Goal: Task Accomplishment & Management: Complete application form

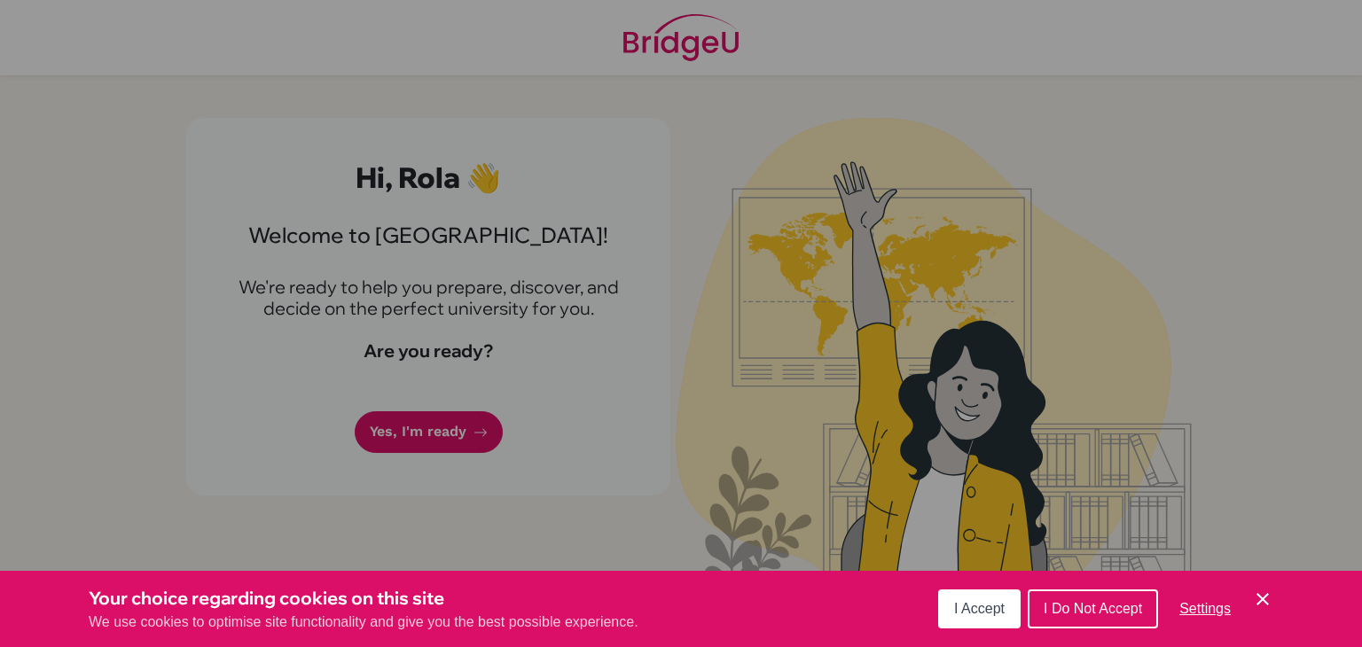
click at [488, 310] on div "Cookie Preferences" at bounding box center [681, 323] width 1362 height 647
click at [1271, 592] on icon "Cookie Control Close Icon" at bounding box center [1262, 599] width 21 height 21
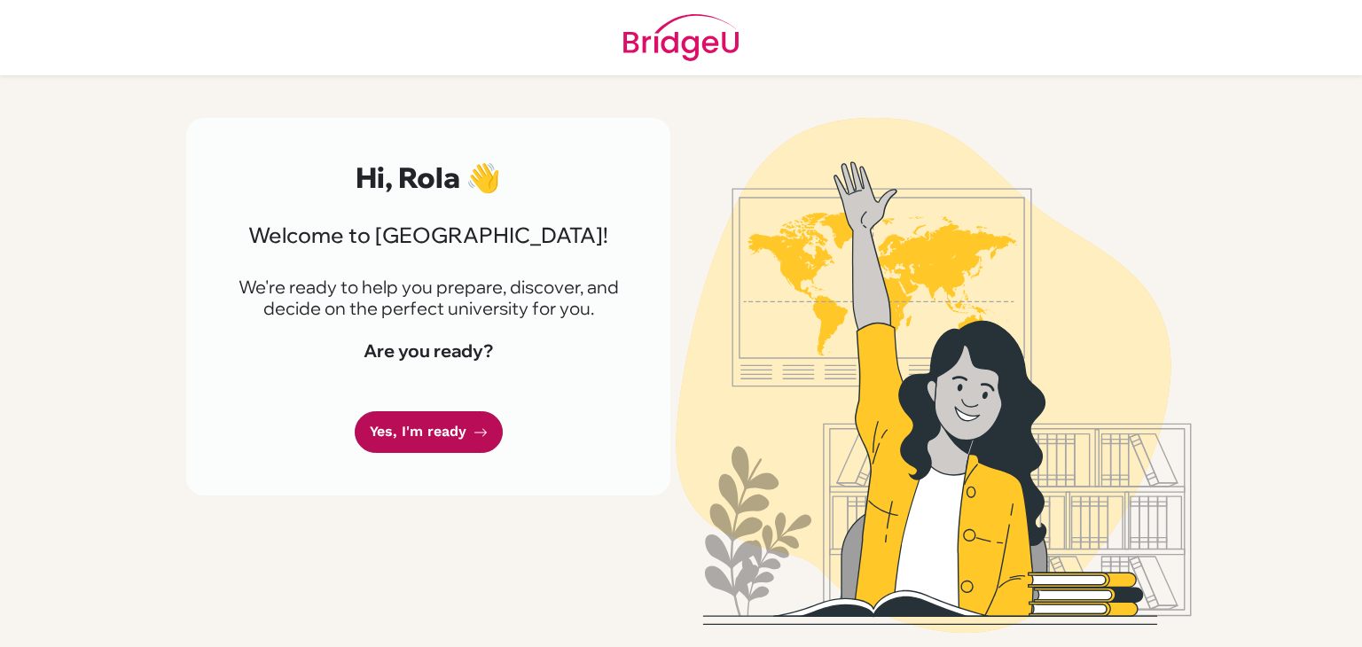
click at [460, 437] on link "Yes, I'm ready" at bounding box center [429, 433] width 148 height 42
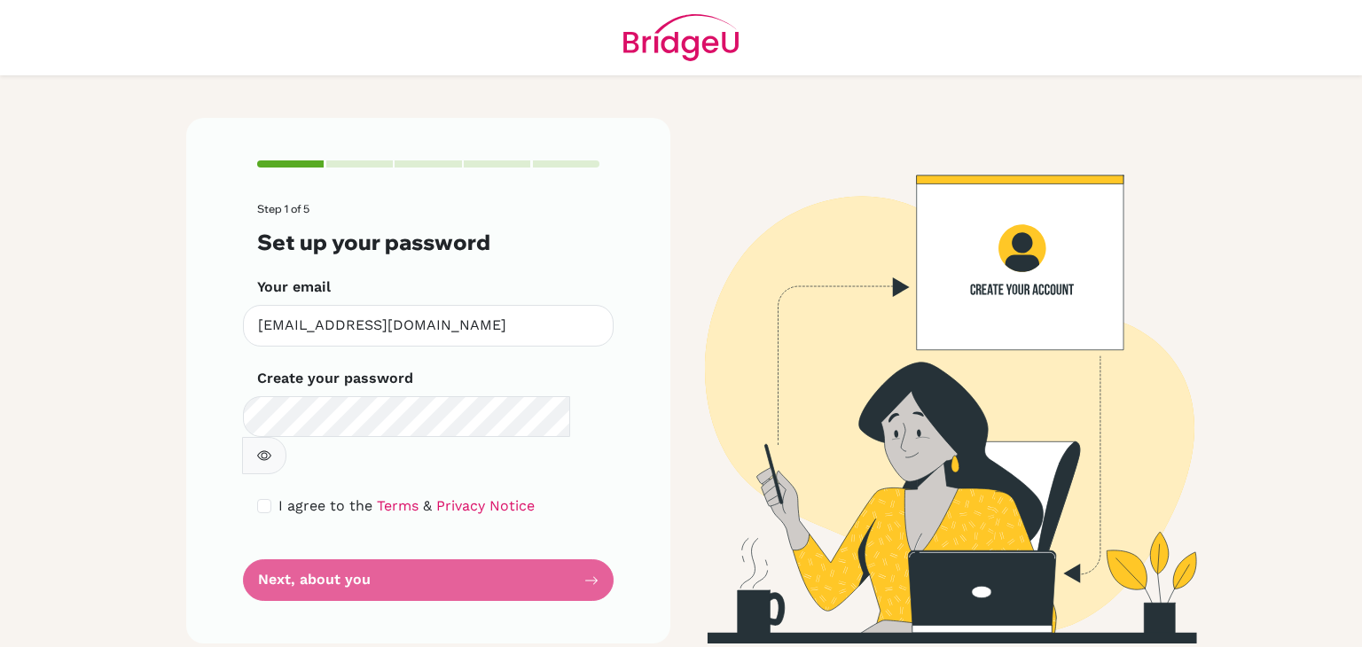
click at [286, 437] on button "button" at bounding box center [264, 455] width 44 height 37
click at [199, 506] on div "Step 1 of 5 Set up your password Your email [EMAIL_ADDRESS][DOMAIN_NAME] Invali…" at bounding box center [428, 381] width 484 height 526
click at [266, 499] on input "checkbox" at bounding box center [264, 506] width 14 height 14
checkbox input "true"
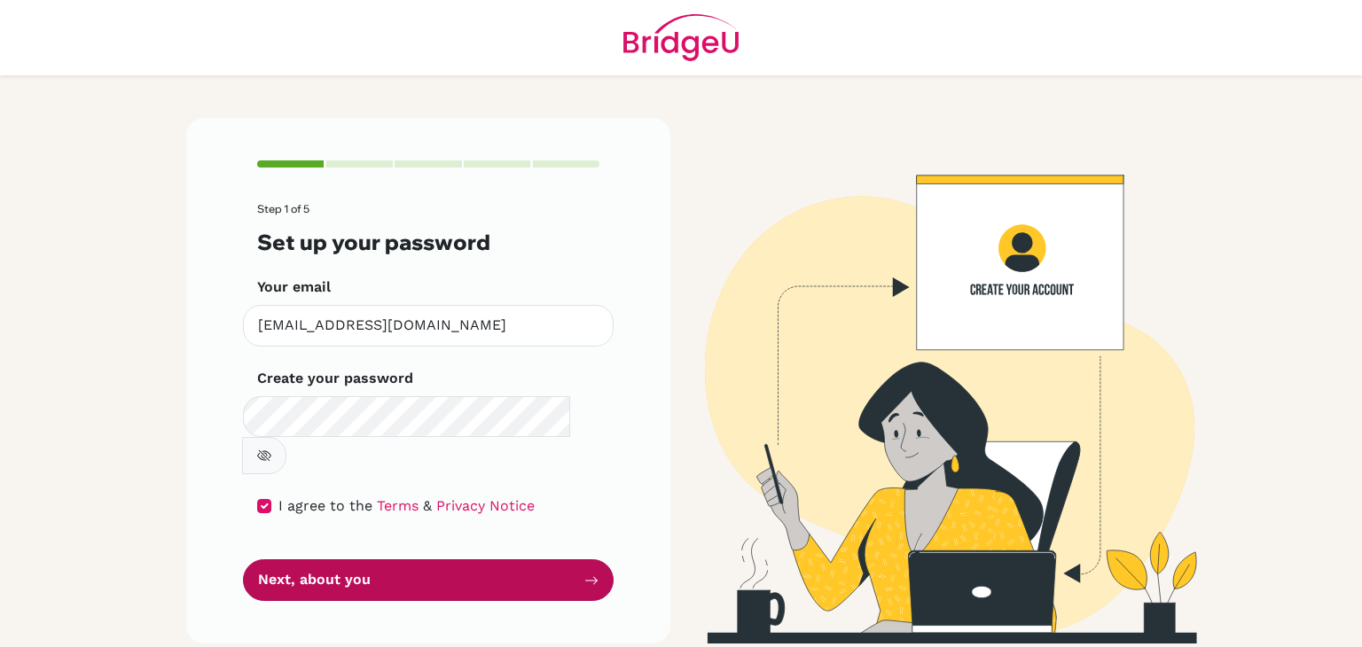
click at [309, 560] on button "Next, about you" at bounding box center [428, 581] width 371 height 42
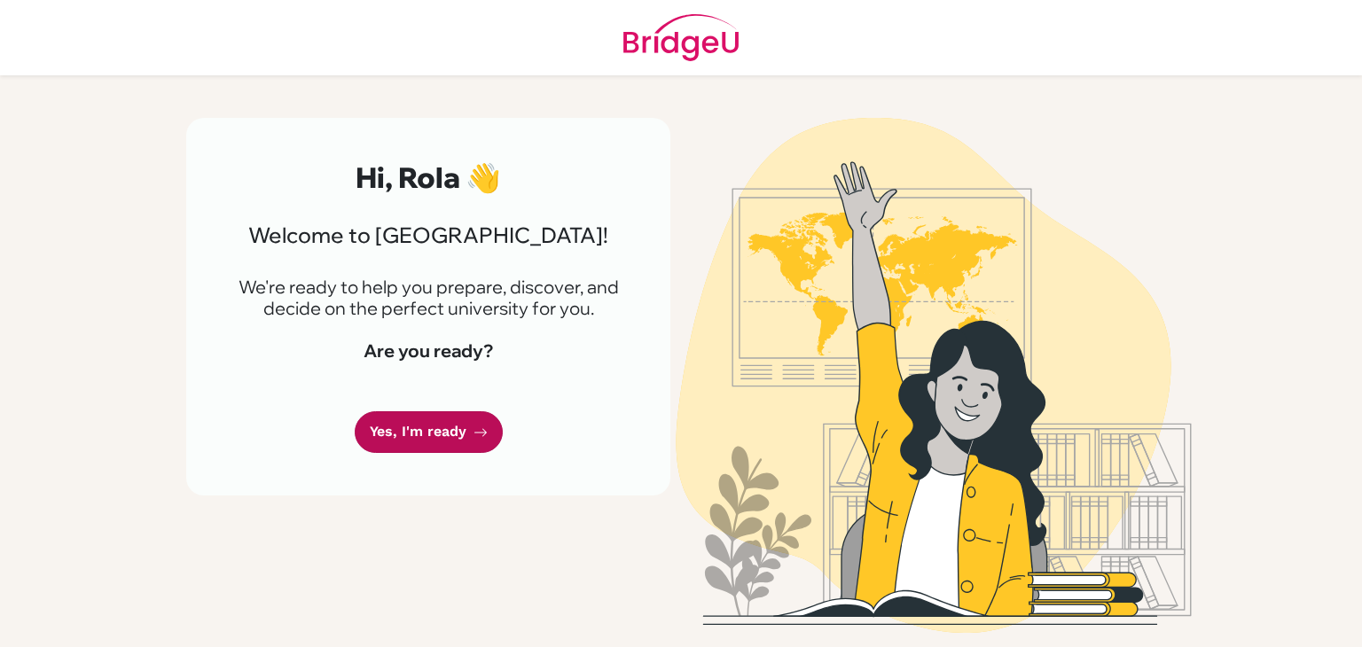
click at [461, 422] on link "Yes, I'm ready" at bounding box center [429, 433] width 148 height 42
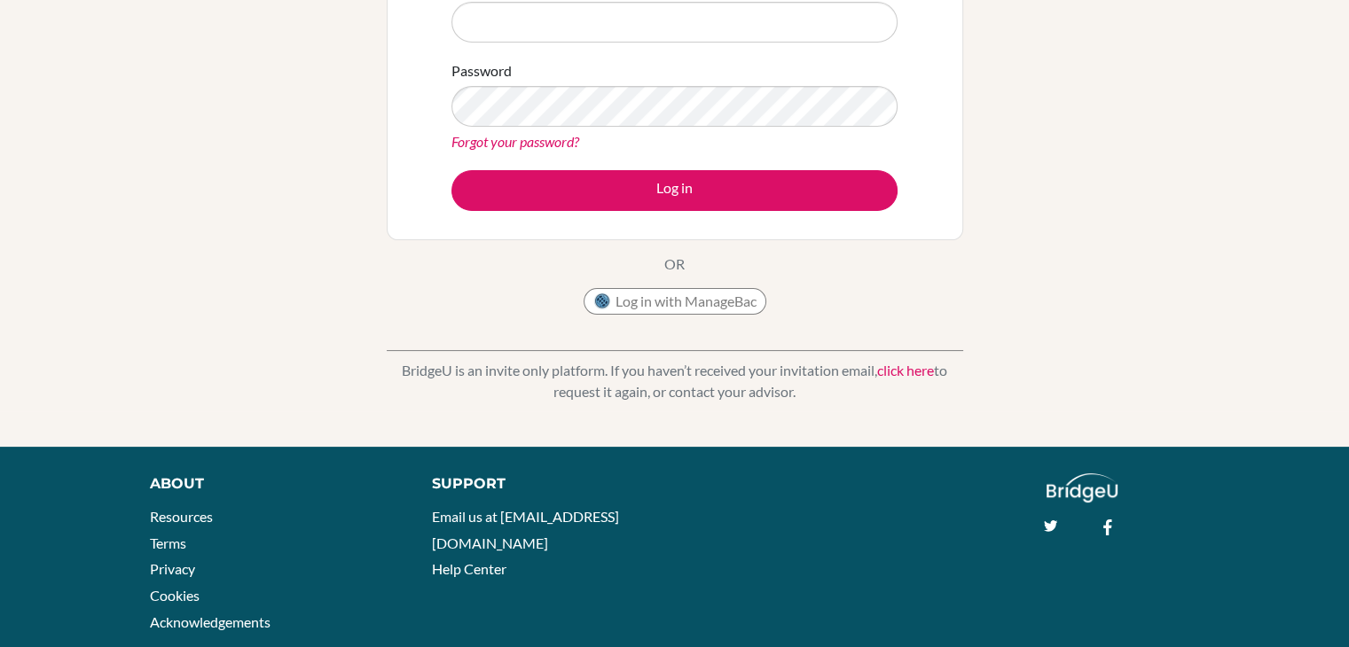
scroll to position [258, 0]
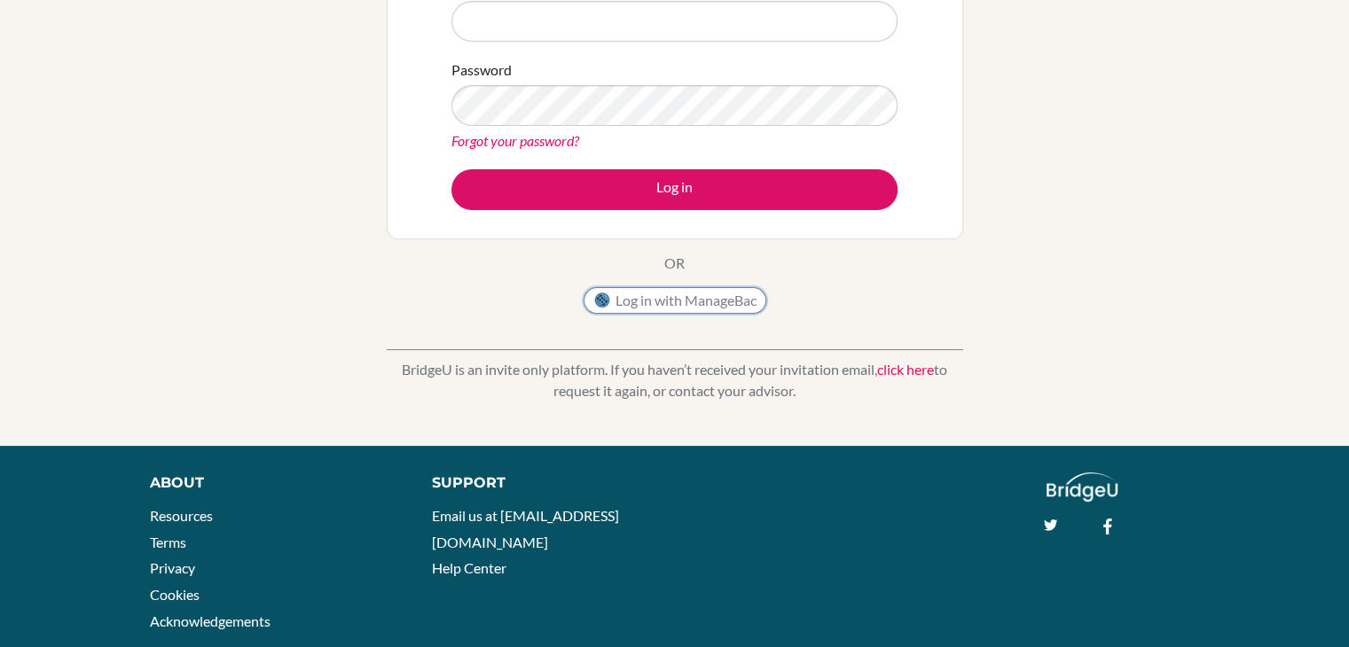
click at [613, 299] on button "Log in with ManageBac" at bounding box center [675, 300] width 183 height 27
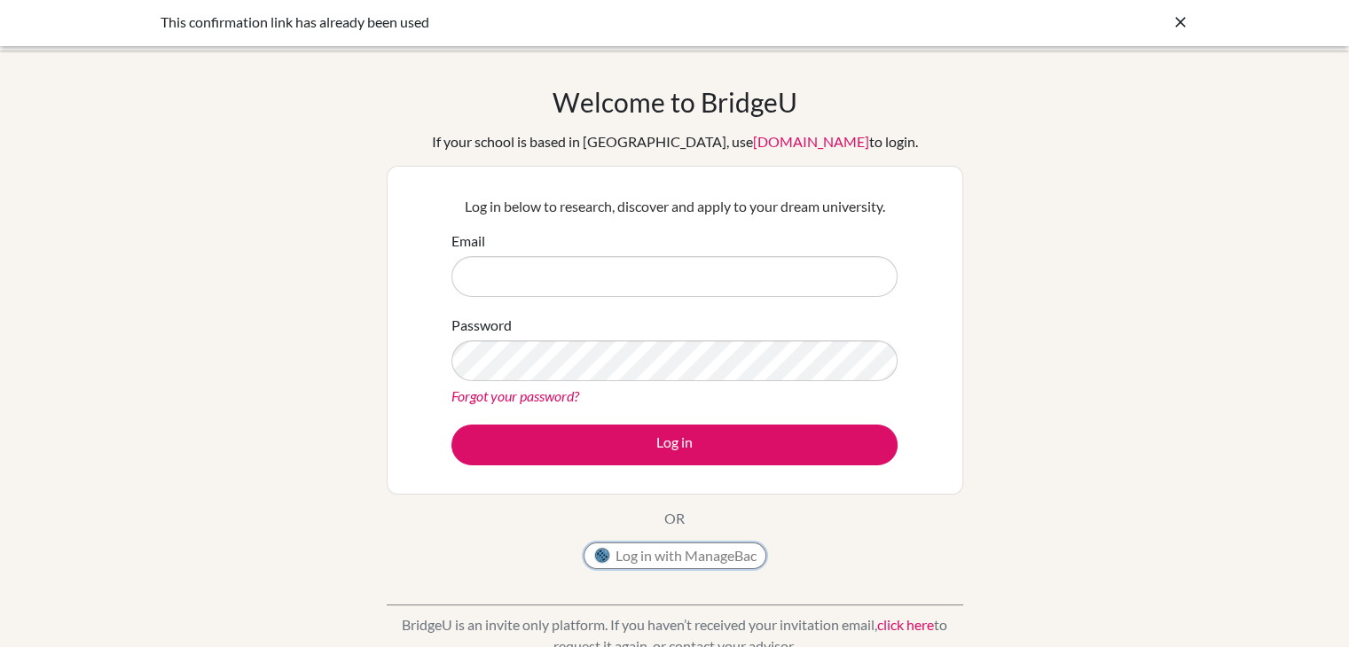
scroll to position [0, 0]
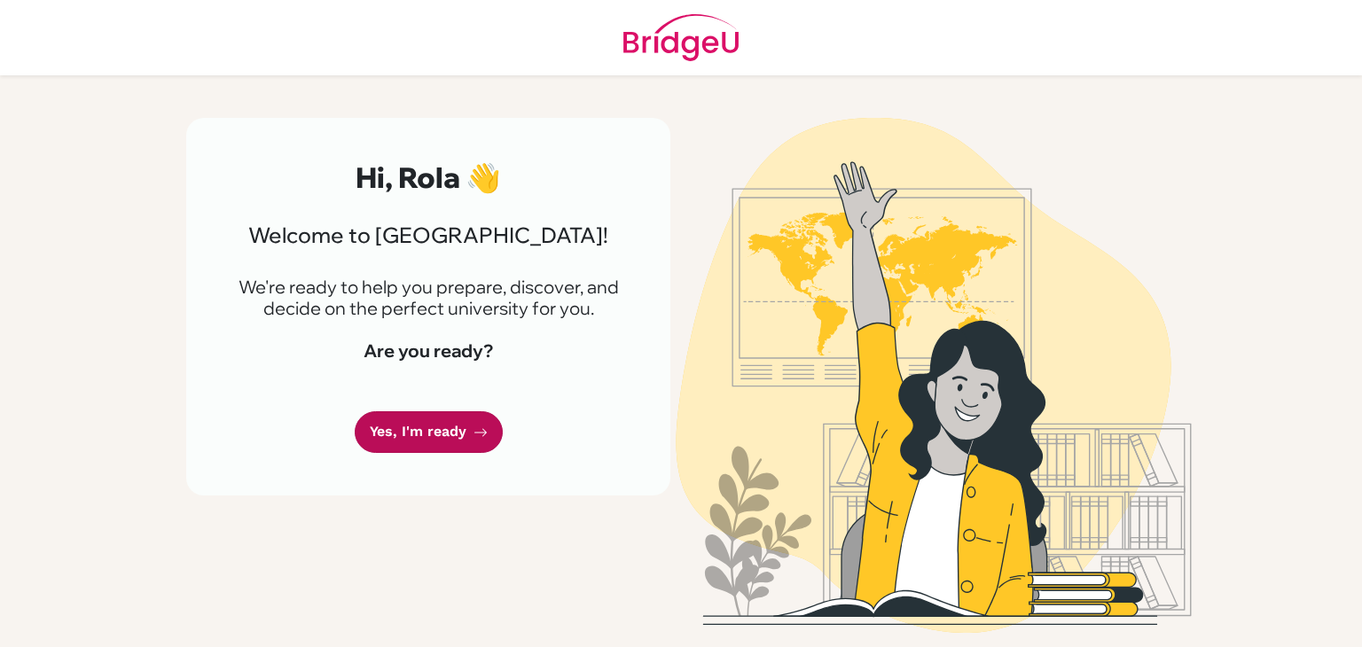
click at [466, 441] on link "Yes, I'm ready" at bounding box center [429, 433] width 148 height 42
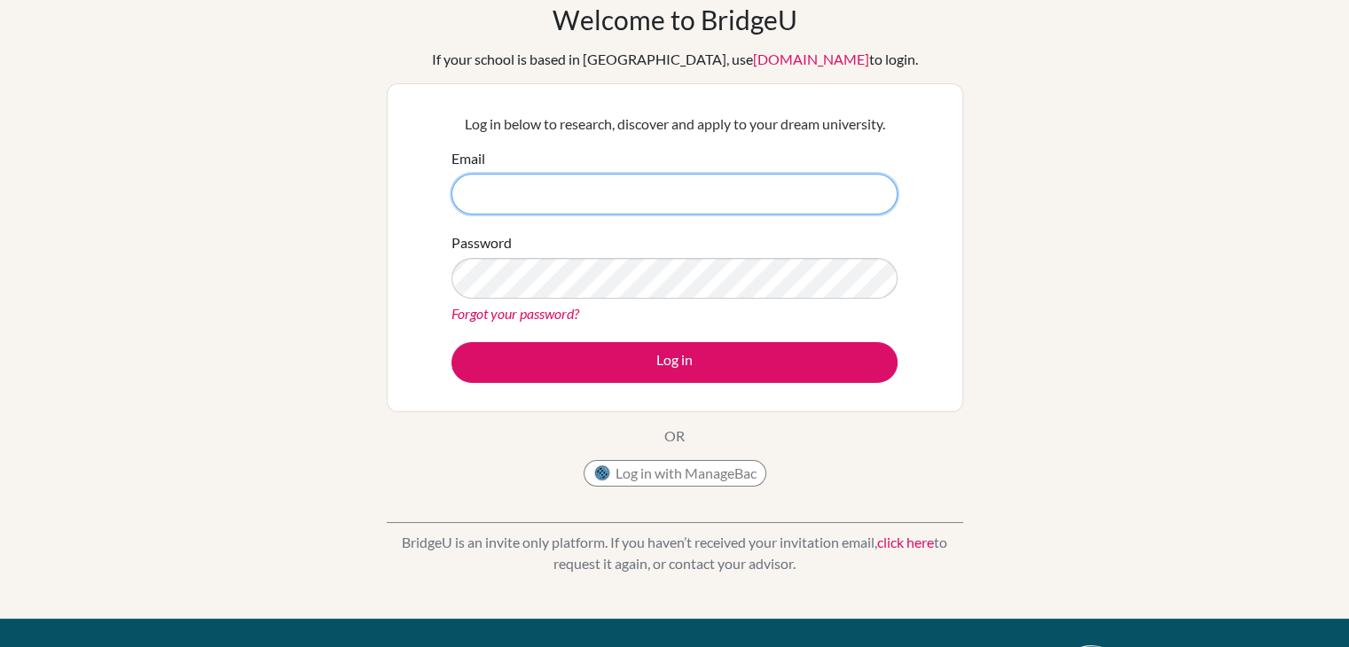
scroll to position [85, 0]
type input "[EMAIL_ADDRESS][DOMAIN_NAME]"
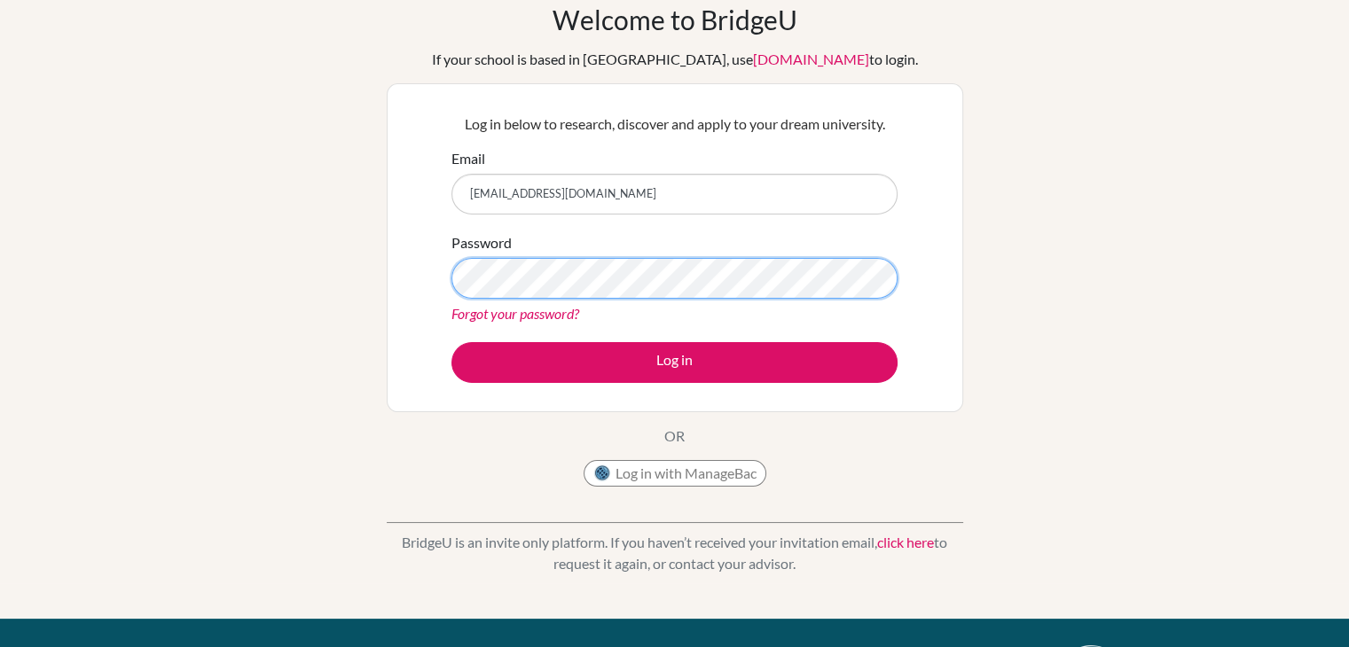
click at [451, 342] on button "Log in" at bounding box center [674, 362] width 446 height 41
